Goal: Task Accomplishment & Management: Use online tool/utility

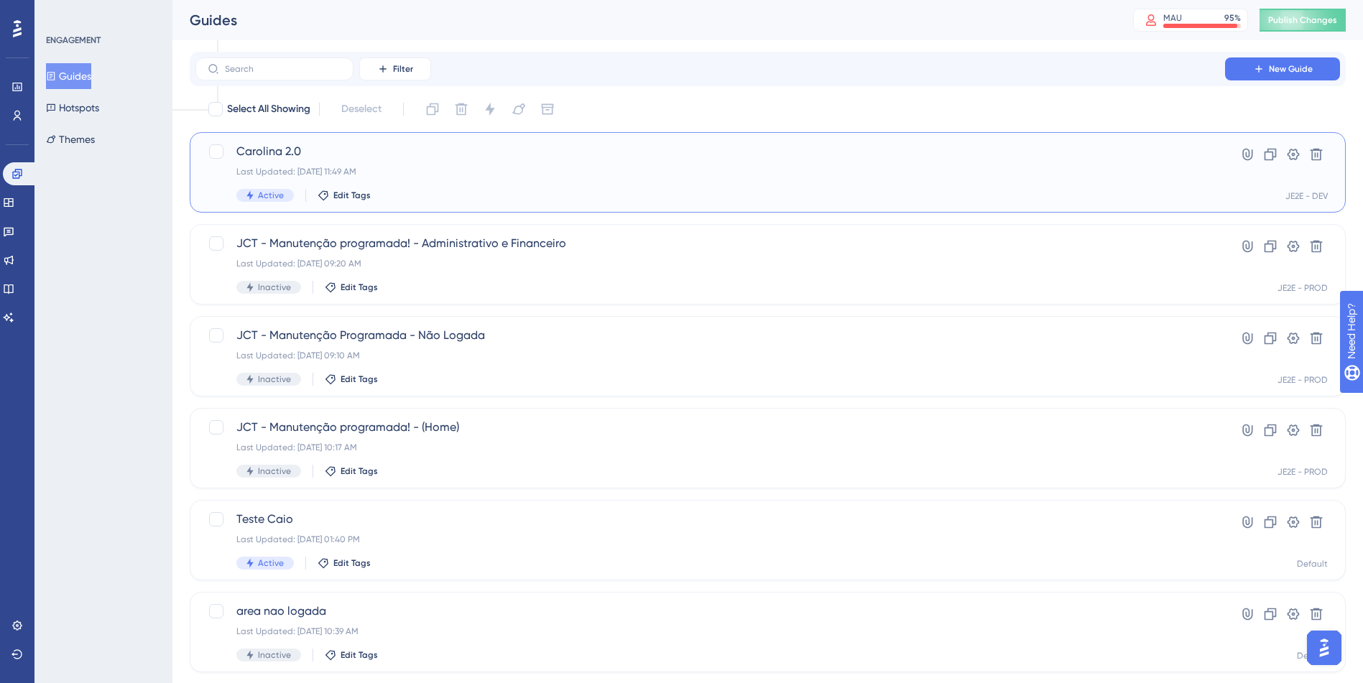
click at [1095, 167] on div "Last Updated: [DATE] 11:49 AM" at bounding box center [710, 171] width 948 height 11
click at [1298, 157] on icon at bounding box center [1293, 154] width 14 height 14
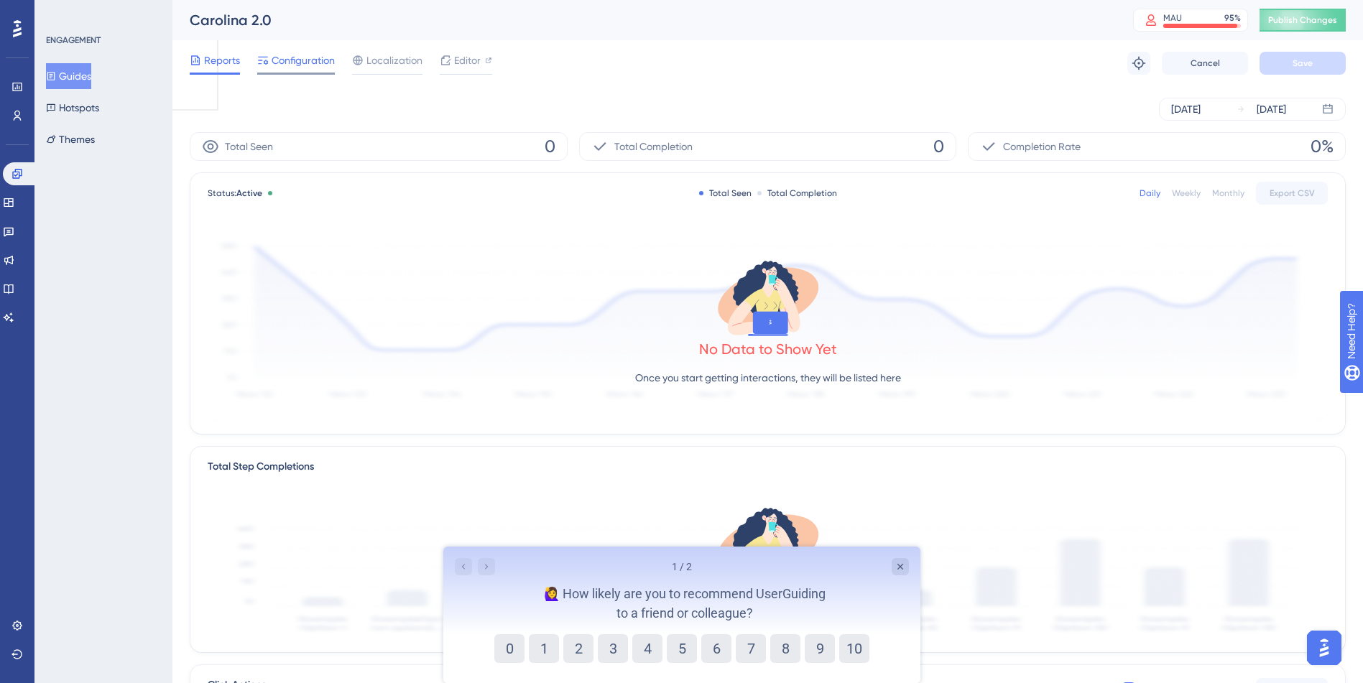
click at [287, 57] on span "Configuration" at bounding box center [303, 60] width 63 height 17
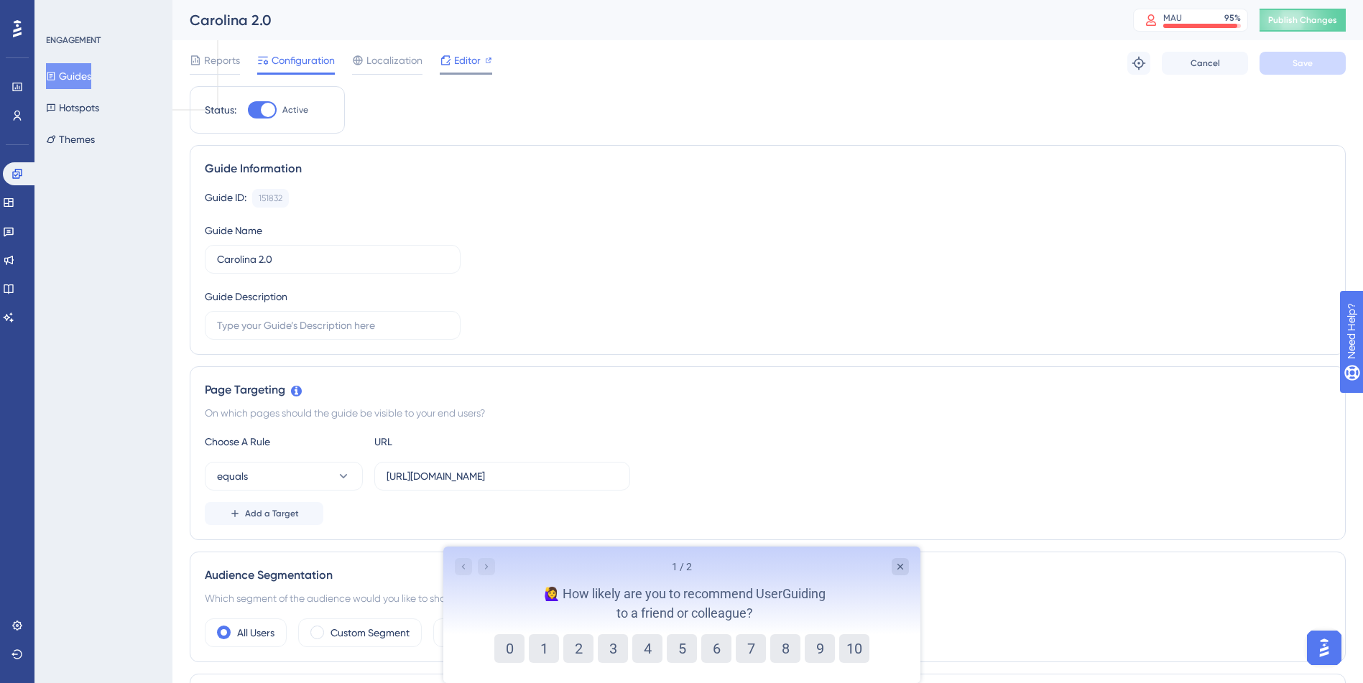
click at [469, 58] on span "Editor" at bounding box center [467, 60] width 27 height 17
click at [1309, 30] on button "Publish Changes" at bounding box center [1303, 20] width 86 height 23
click at [583, 472] on input "[URL][DOMAIN_NAME]" at bounding box center [502, 477] width 231 height 16
